Goal: Navigation & Orientation: Find specific page/section

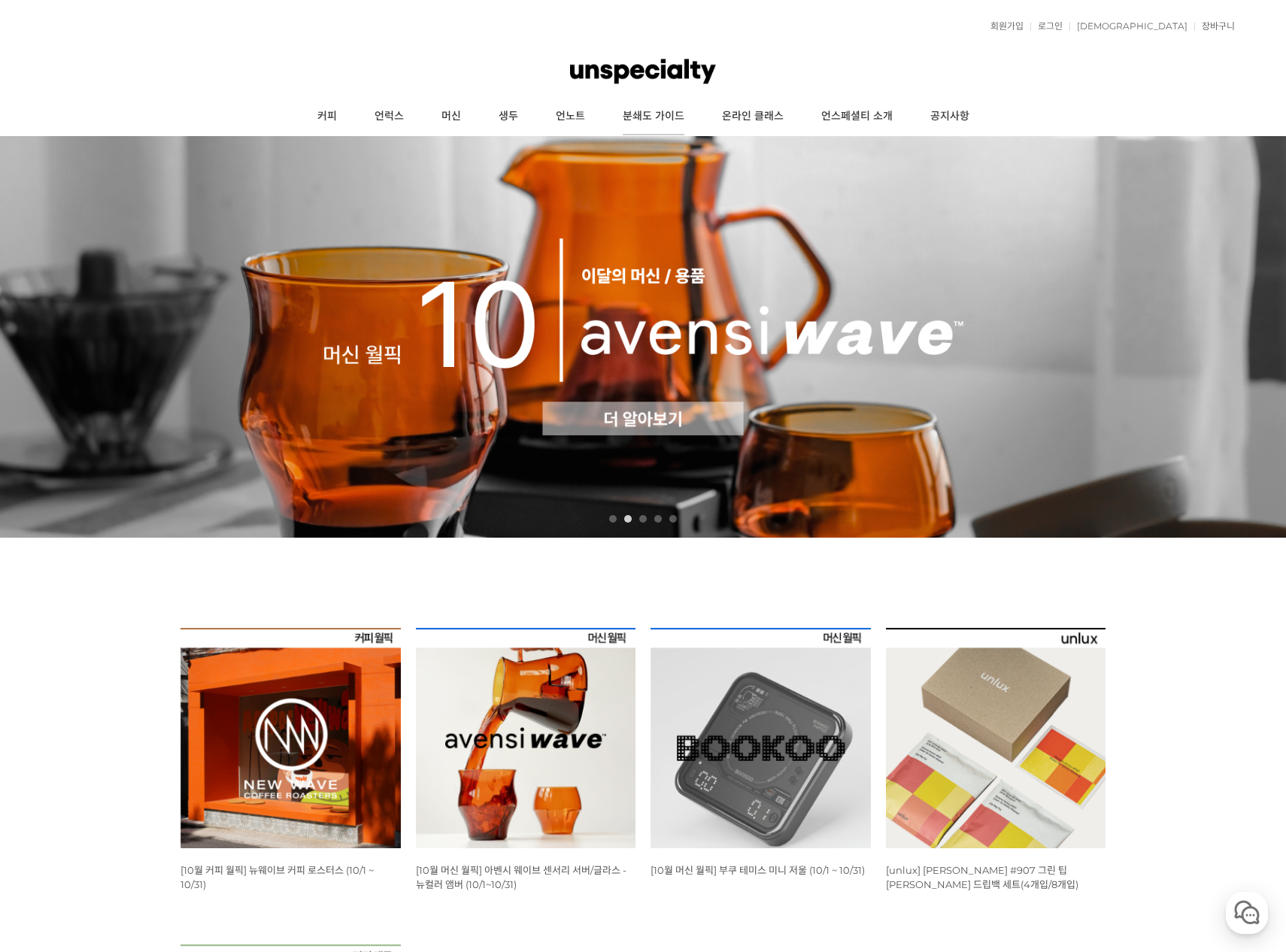
click at [683, 115] on link "분쇄도 가이드" at bounding box center [653, 116] width 100 height 38
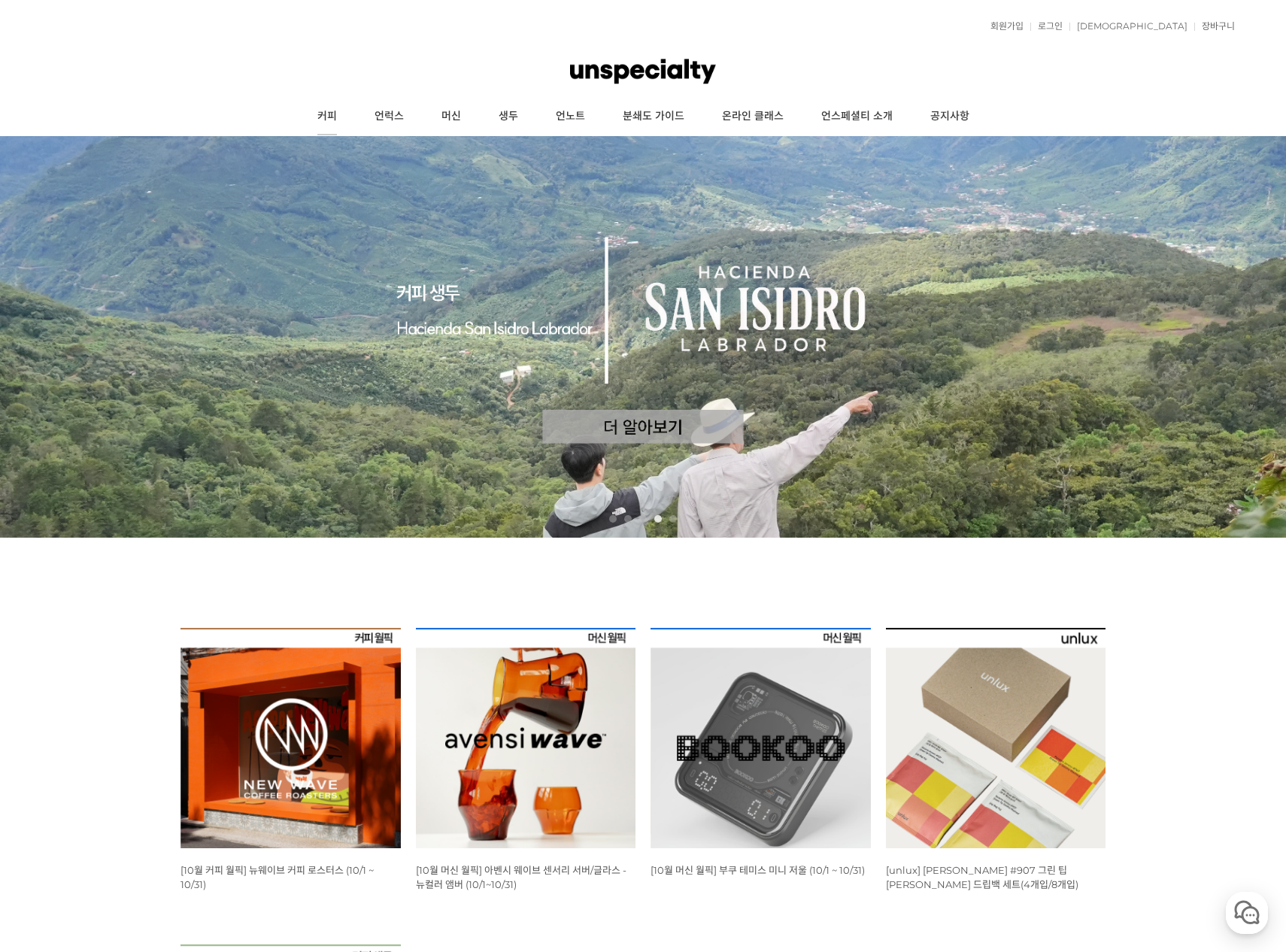
click at [328, 110] on link "커피" at bounding box center [327, 116] width 57 height 38
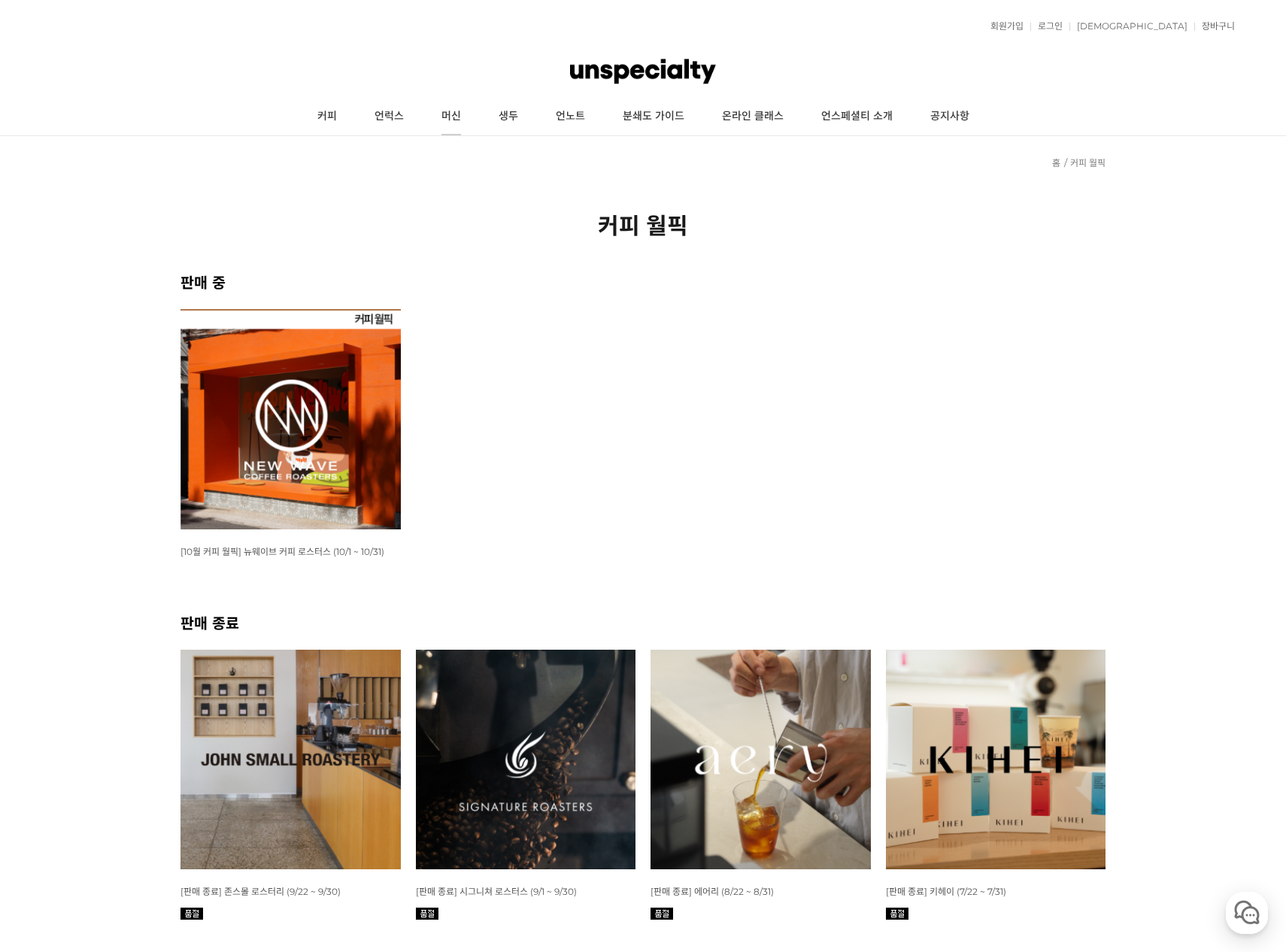
click at [459, 113] on link "머신" at bounding box center [451, 116] width 57 height 38
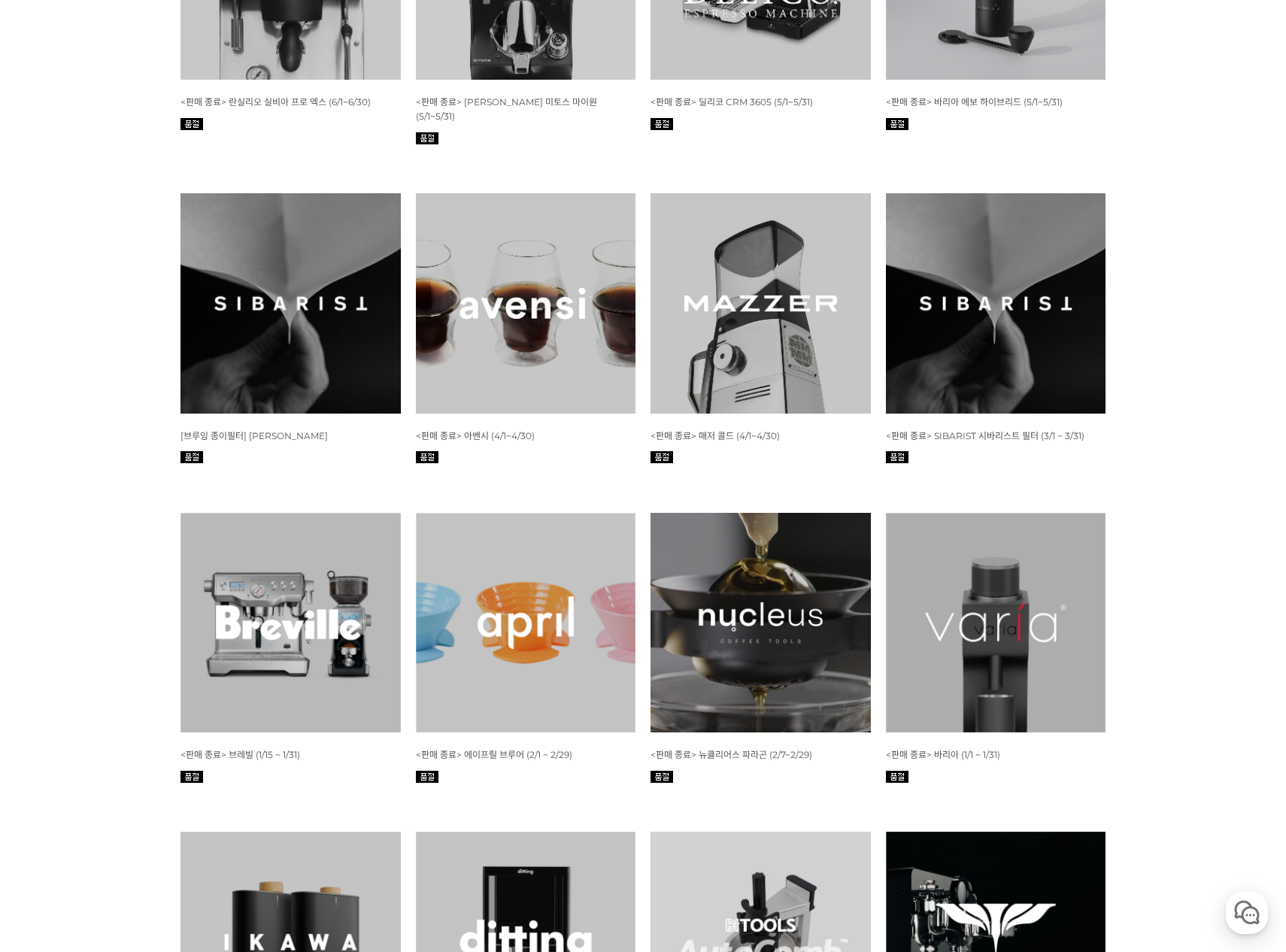
scroll to position [5716, 0]
